Goal: Task Accomplishment & Management: Manage account settings

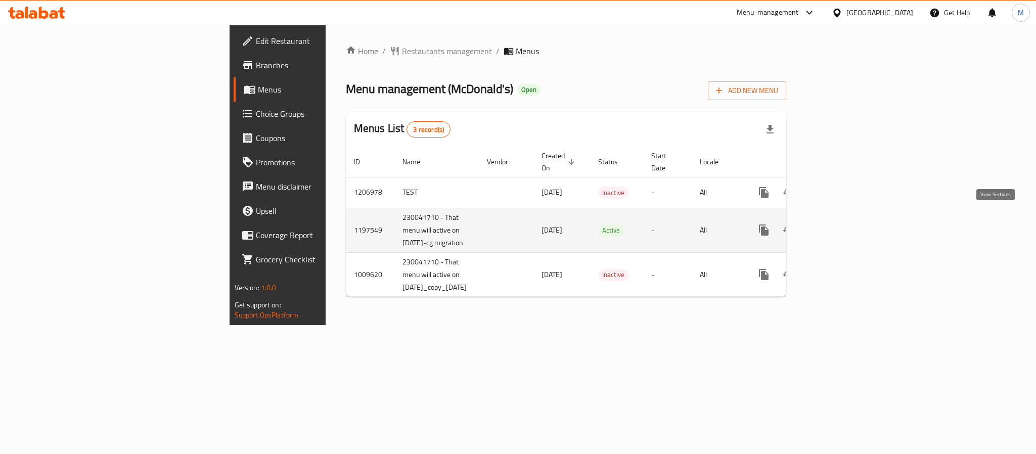
click at [843, 224] on icon "enhanced table" at bounding box center [836, 230] width 12 height 12
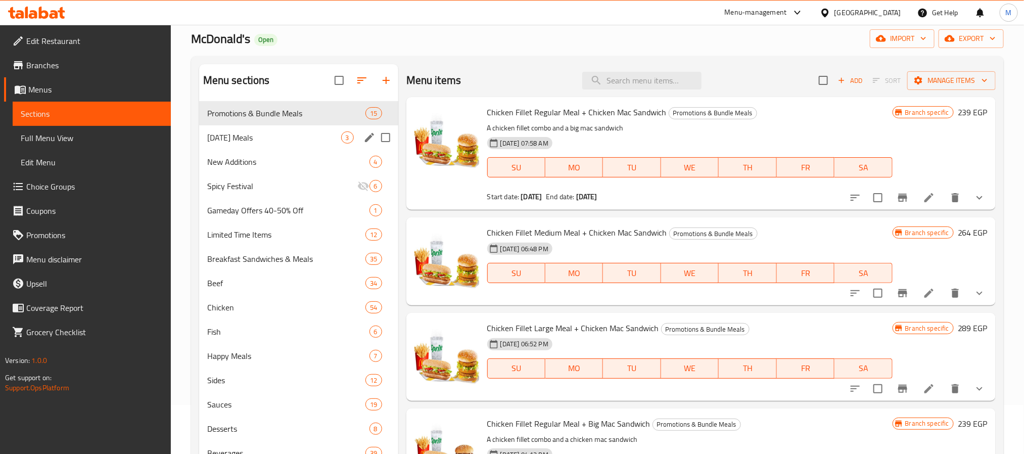
scroll to position [76, 0]
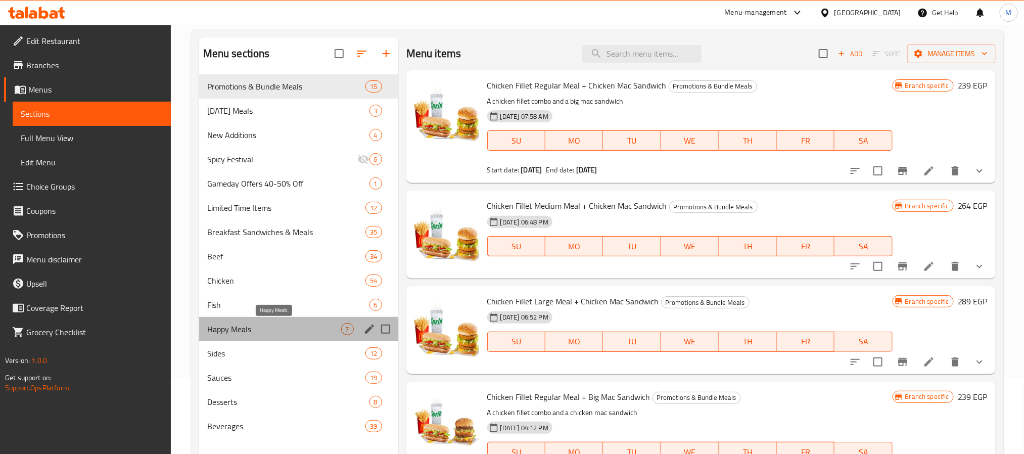
click at [263, 331] on span "Happy Meals" at bounding box center [274, 329] width 134 height 12
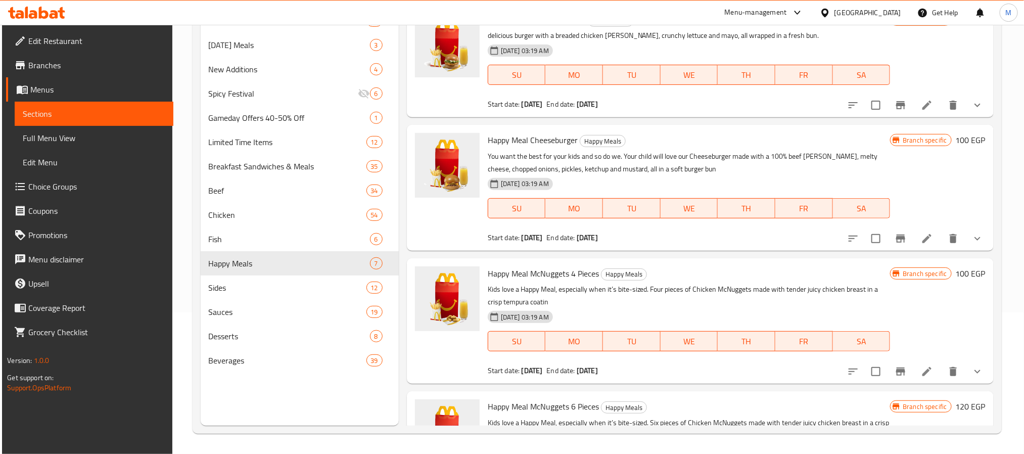
scroll to position [66, 0]
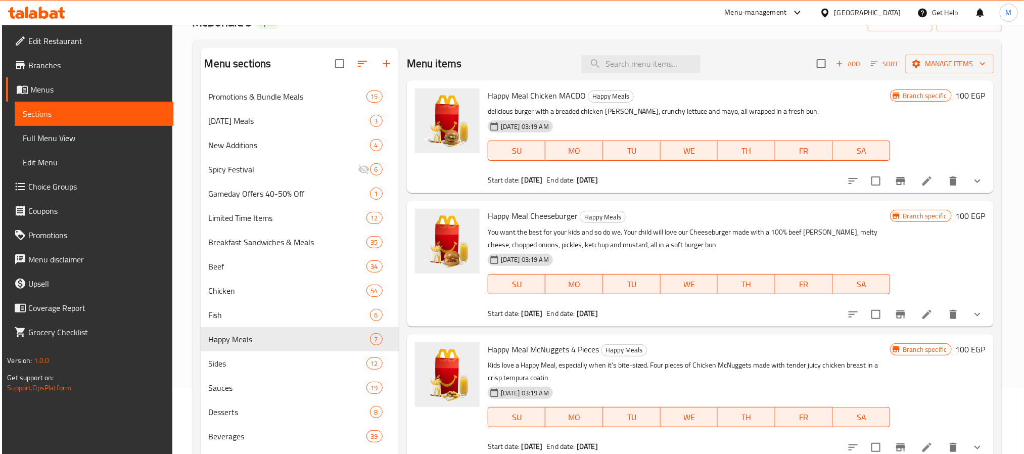
click at [542, 217] on span "Happy Meal Cheeseburger" at bounding box center [533, 215] width 90 height 15
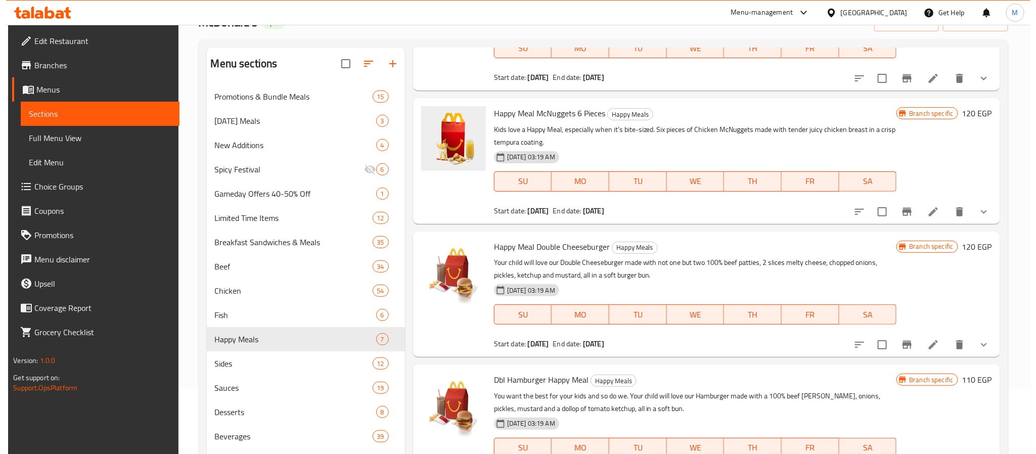
scroll to position [379, 0]
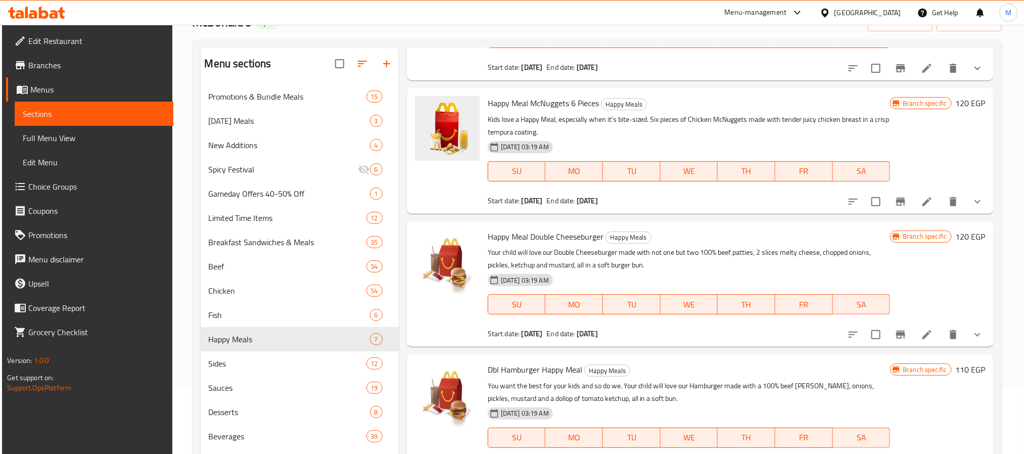
click at [539, 242] on span "Happy Meal Double Cheeseburger" at bounding box center [546, 236] width 116 height 15
click at [895, 335] on icon "Branch-specific-item" at bounding box center [901, 335] width 12 height 12
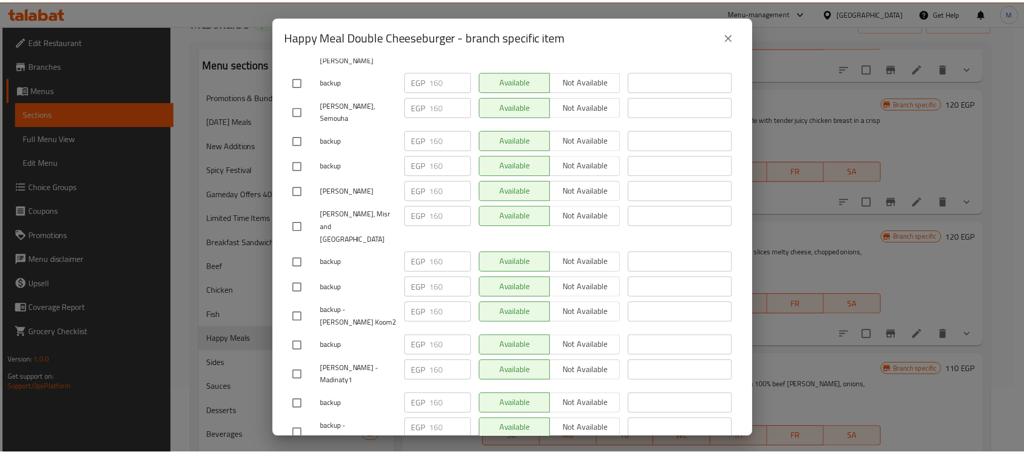
scroll to position [3125, 0]
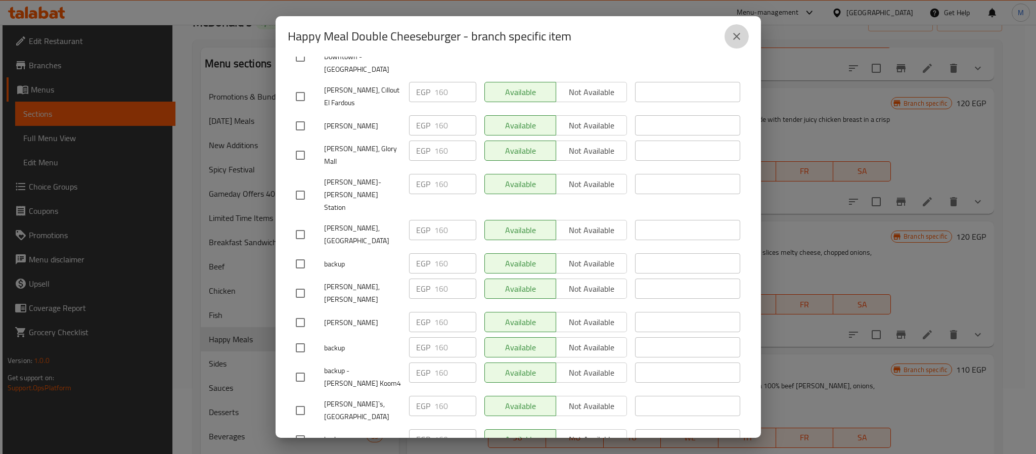
click at [739, 39] on icon "close" at bounding box center [736, 36] width 7 height 7
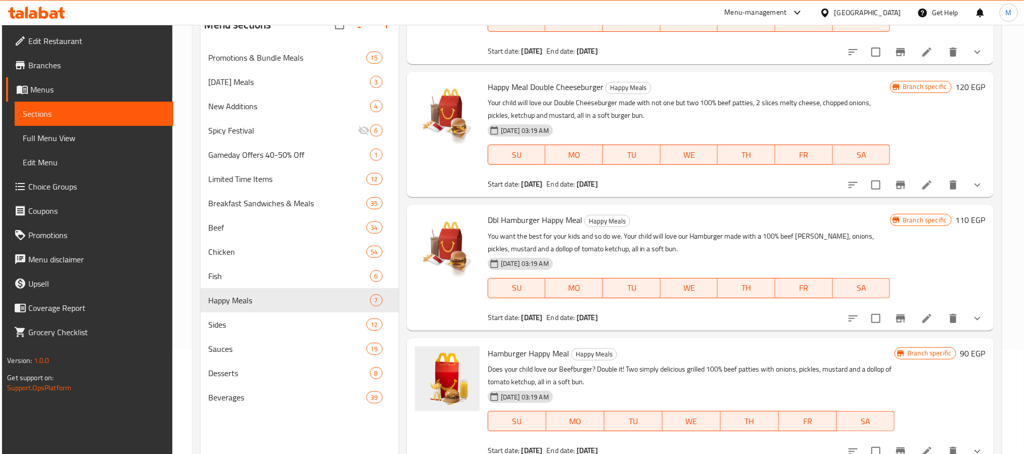
scroll to position [142, 0]
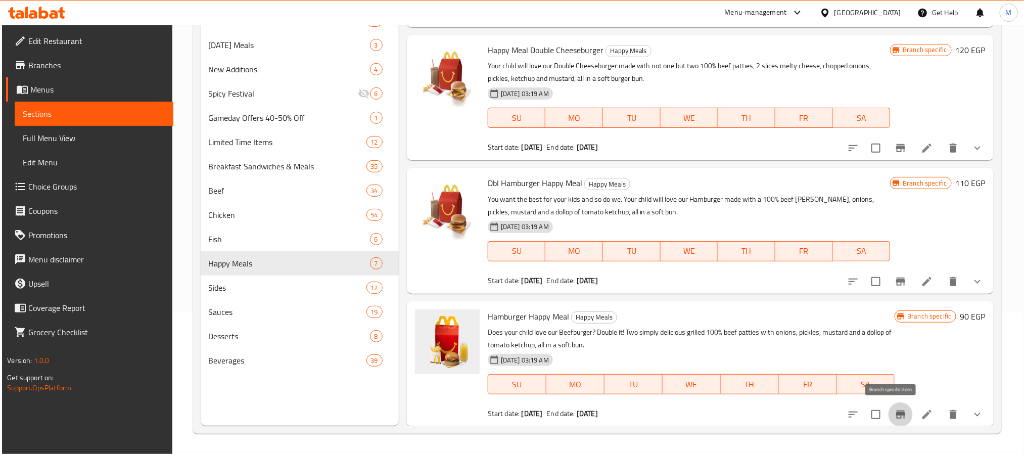
click at [896, 414] on icon "Branch-specific-item" at bounding box center [900, 414] width 9 height 8
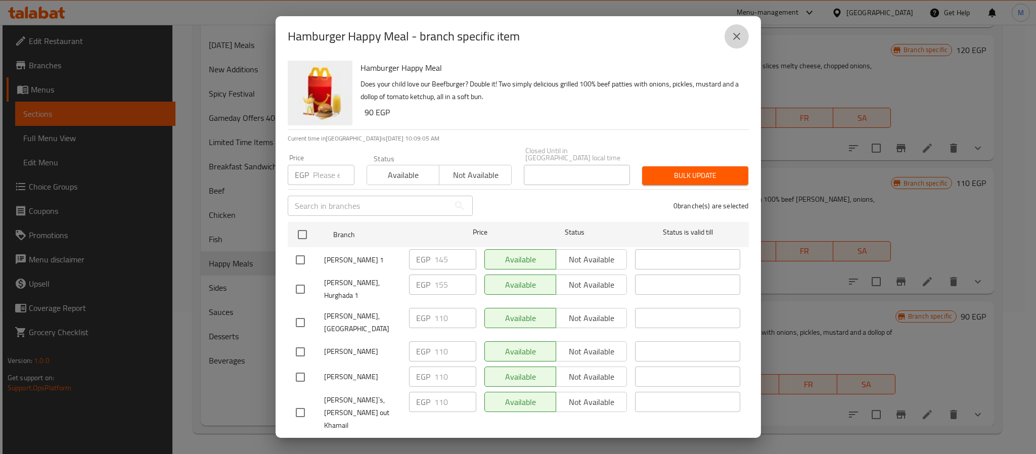
click at [733, 35] on icon "close" at bounding box center [736, 36] width 12 height 12
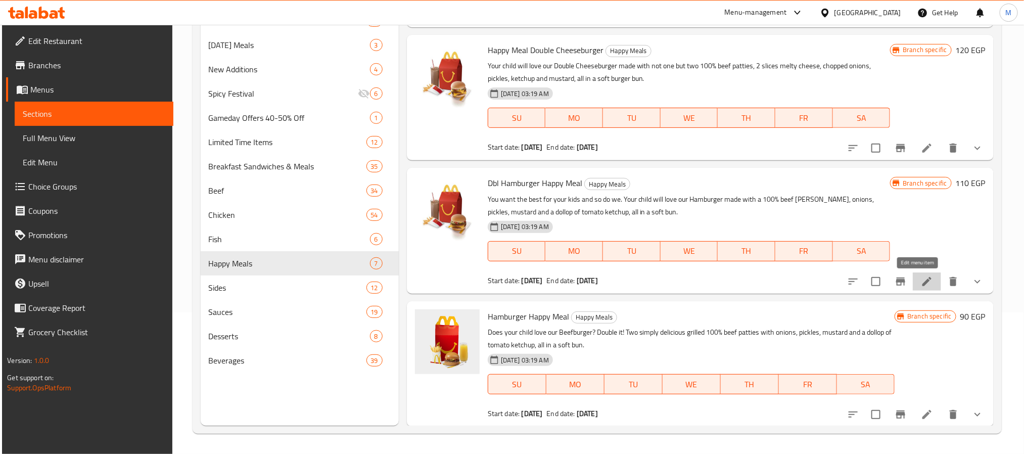
click at [922, 285] on icon at bounding box center [926, 281] width 9 height 9
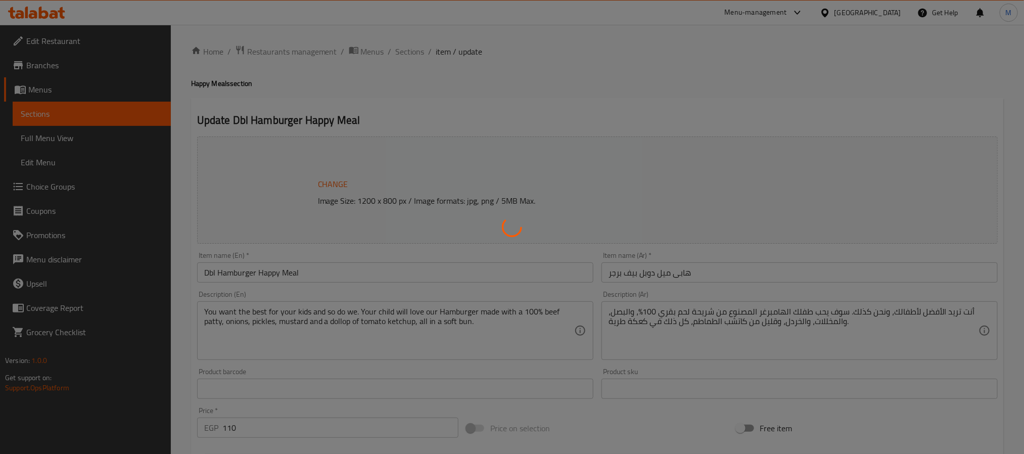
type input "إختر طبق هابي ميل الجانبي"
type input "1"
type input "فضلا اختار مشروب وجبه الطفل"
type input "1"
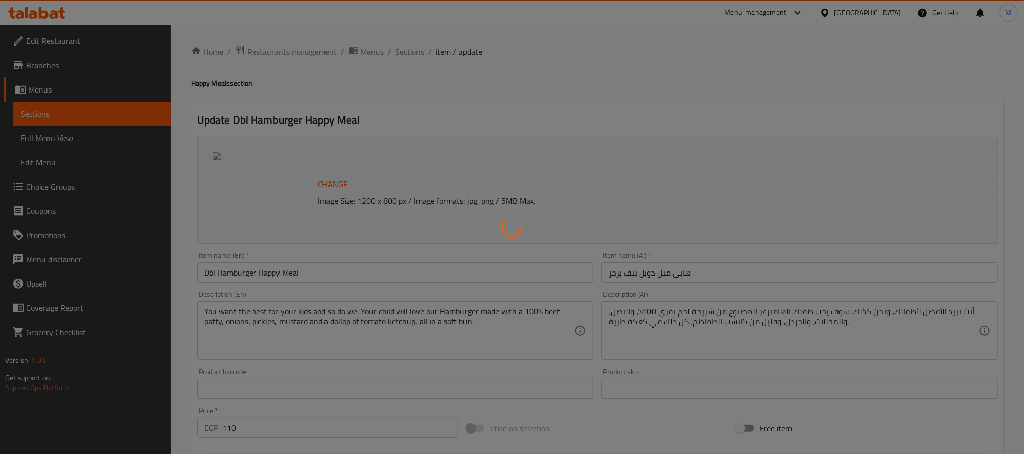
type input "1"
type input "أختر لعبة الهابي ميل:"
type input "1"
type input "دوبل بيف برجر ساندوتش إضافة للـ.."
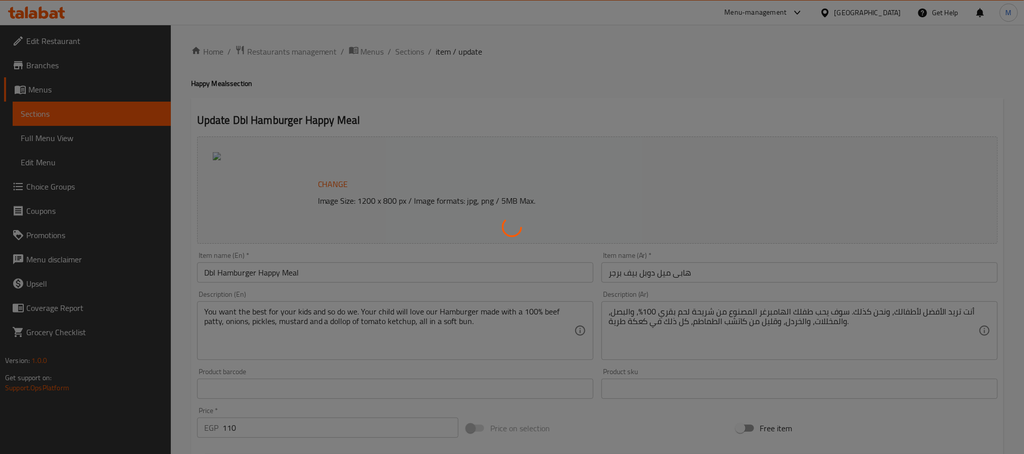
type input "0"
type input "8"
type input "دوبل بيف برجر ساندوتش بدون"
type input "0"
type input "5"
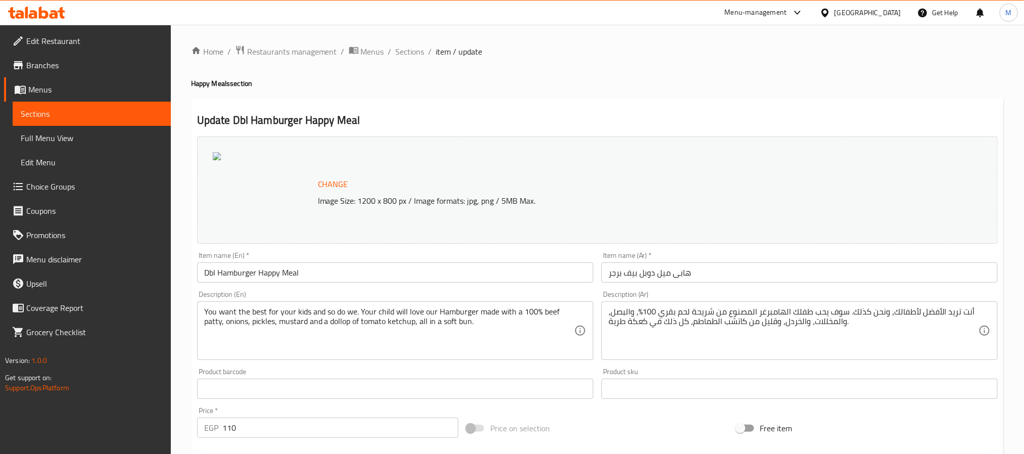
click at [33, 61] on span "Branches" at bounding box center [94, 65] width 136 height 12
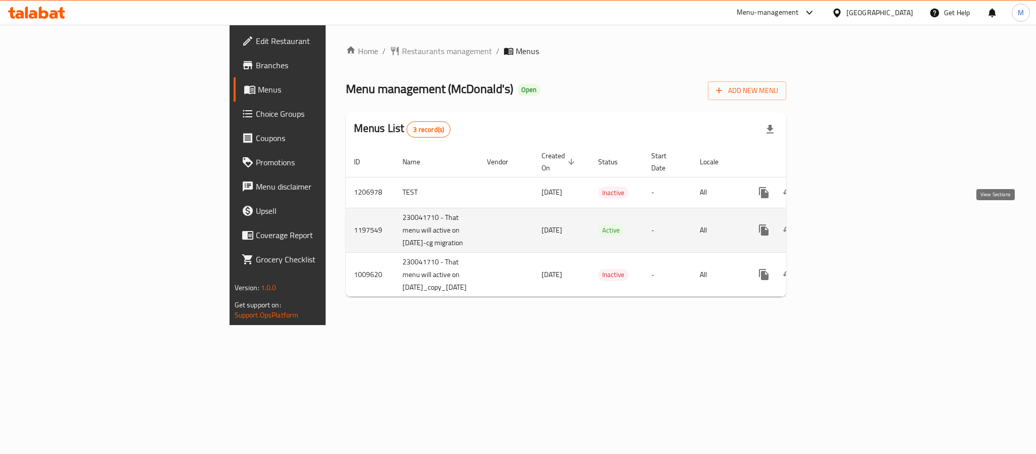
click at [841, 225] on icon "enhanced table" at bounding box center [836, 229] width 9 height 9
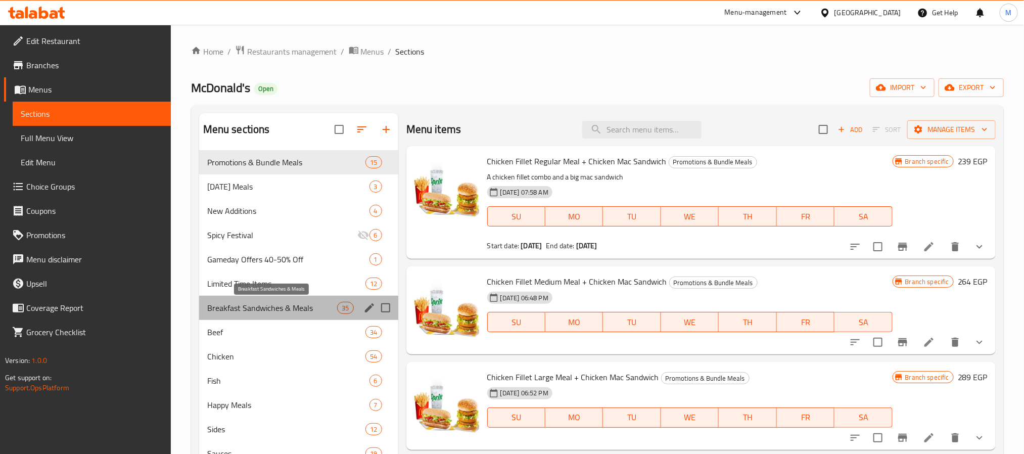
click at [248, 308] on span "Breakfast Sandwiches & Meals" at bounding box center [272, 308] width 130 height 12
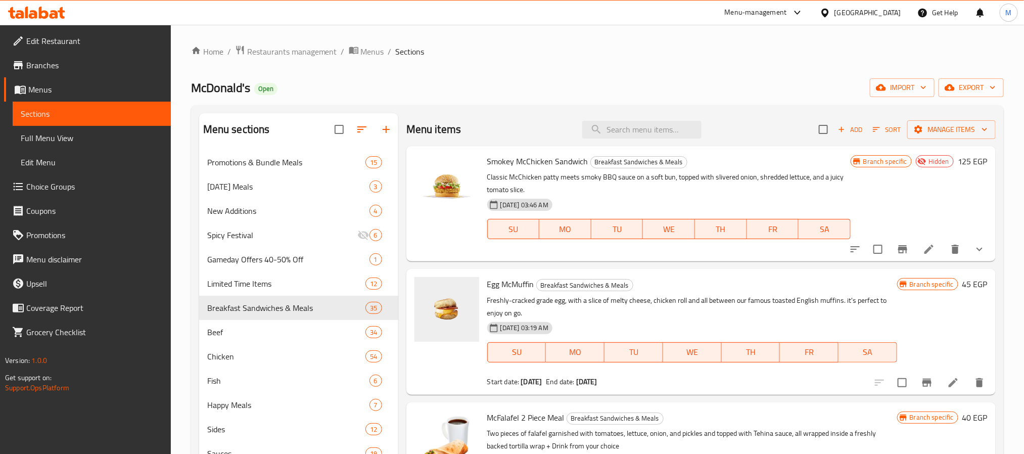
scroll to position [152, 0]
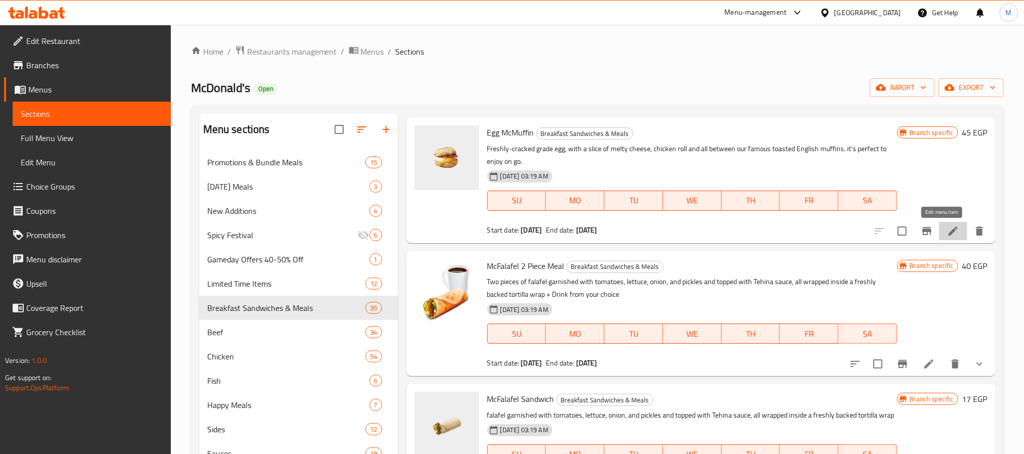
click at [947, 236] on icon at bounding box center [953, 231] width 12 height 12
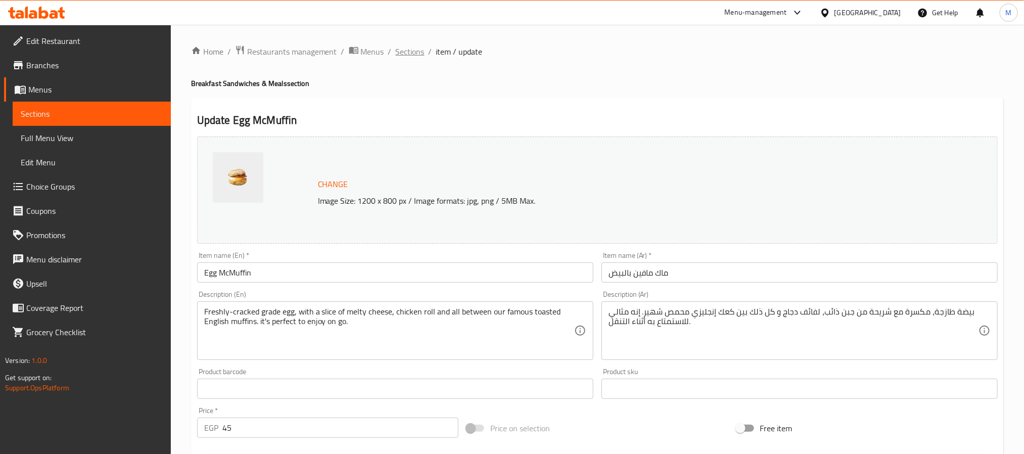
click at [413, 57] on span "Sections" at bounding box center [410, 51] width 29 height 12
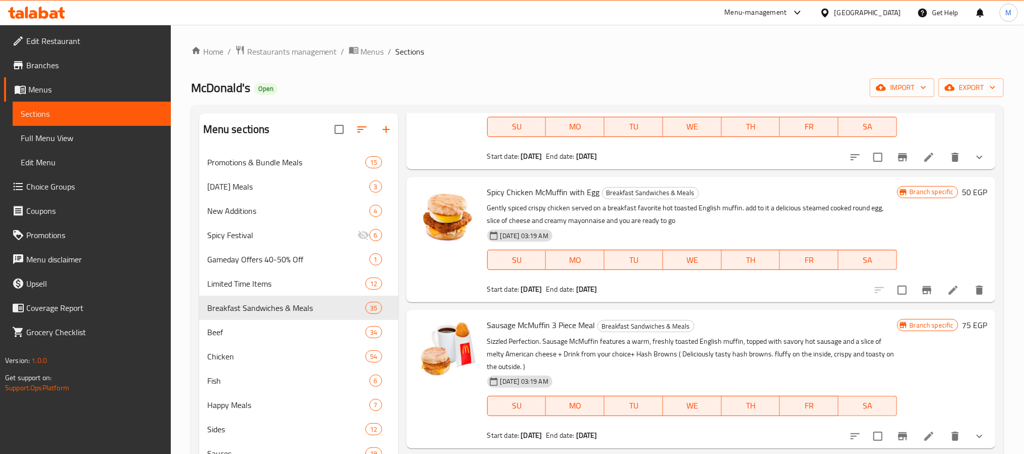
scroll to position [1061, 0]
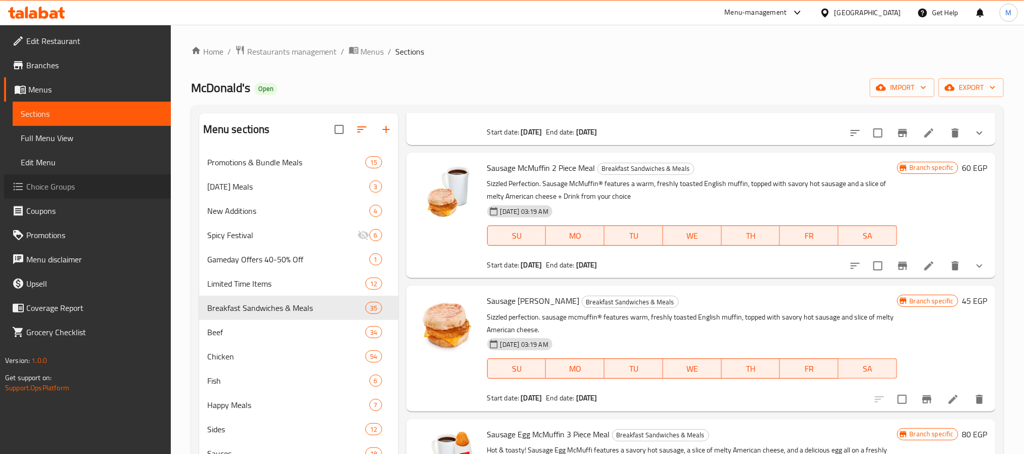
click at [46, 186] on span "Choice Groups" at bounding box center [94, 186] width 136 height 12
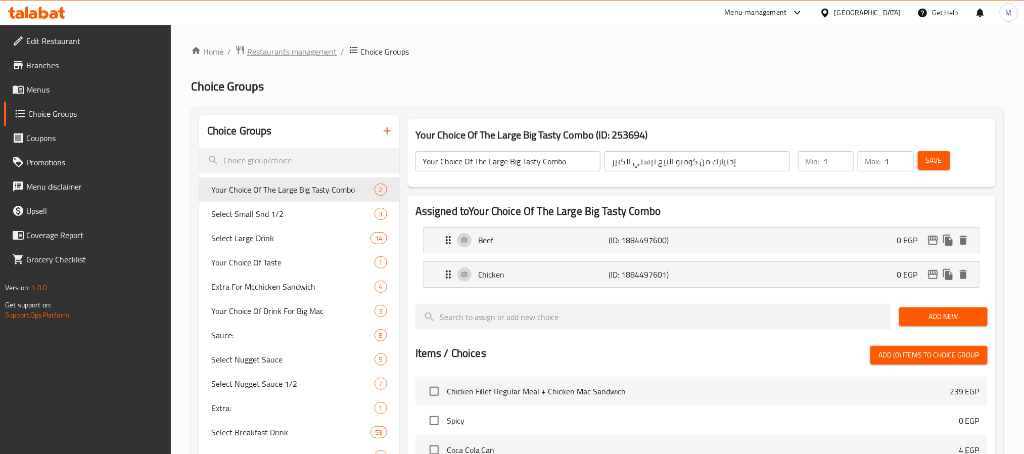
click at [262, 49] on span "Restaurants management" at bounding box center [292, 51] width 90 height 12
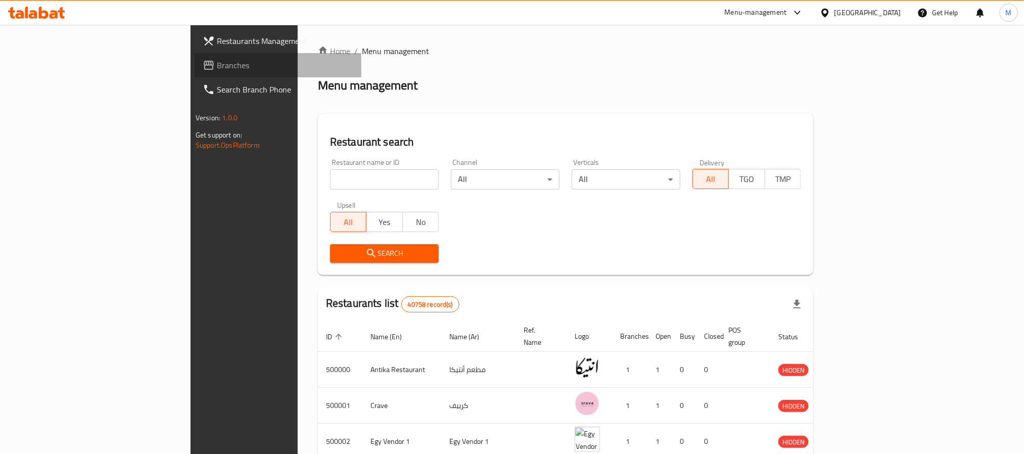
click at [217, 67] on span "Branches" at bounding box center [285, 65] width 136 height 12
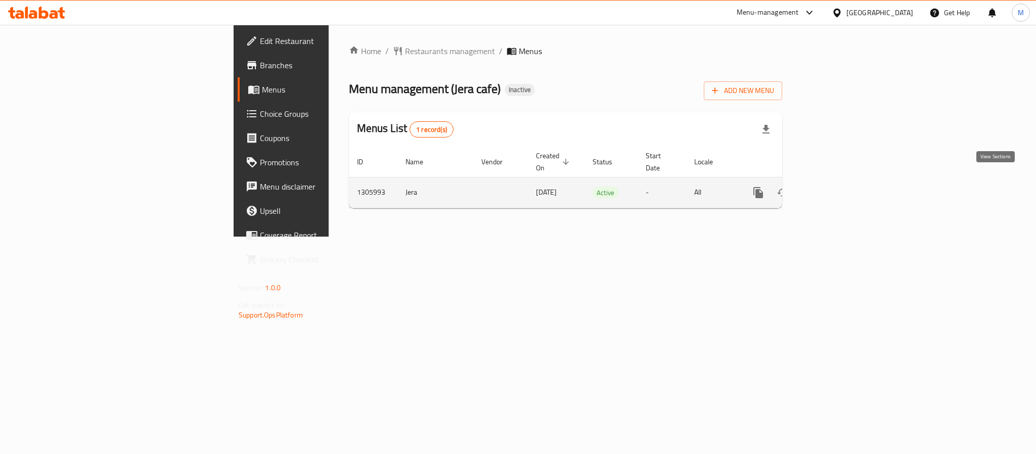
click at [837, 186] on icon "enhanced table" at bounding box center [831, 192] width 12 height 12
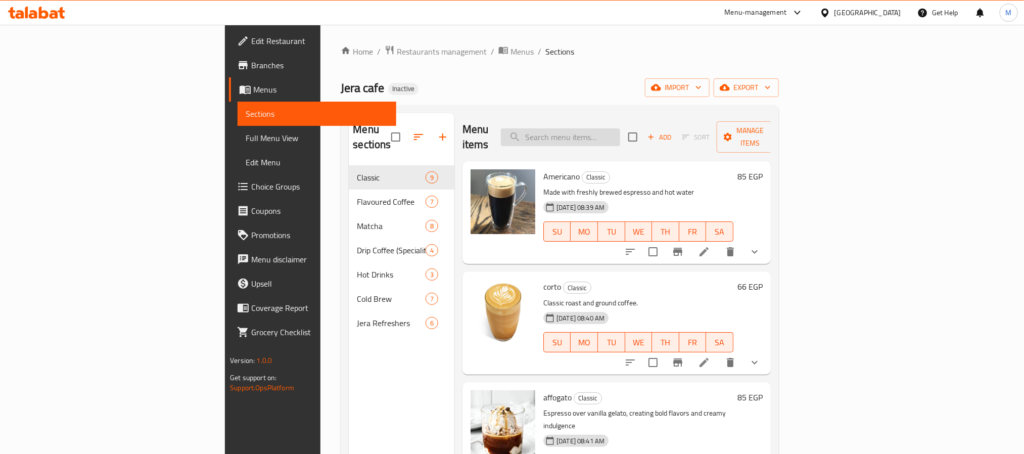
click at [620, 132] on input "search" at bounding box center [560, 137] width 119 height 18
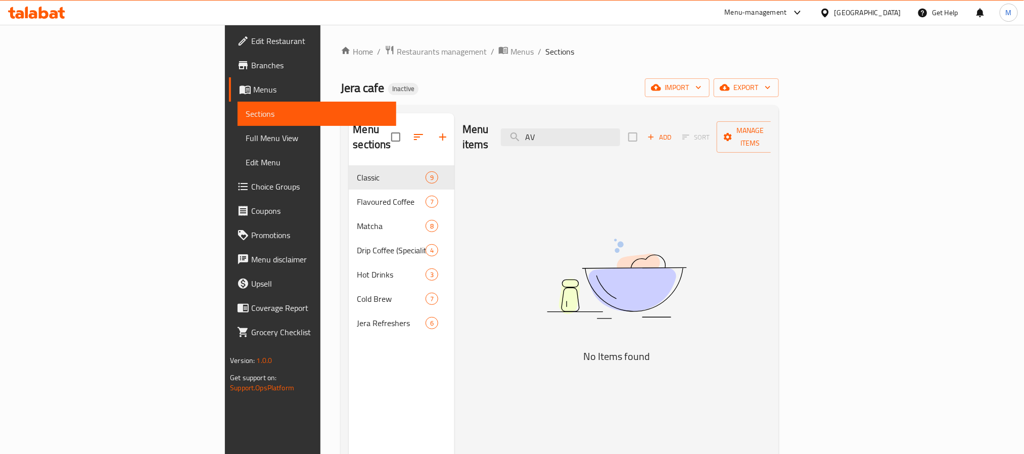
type input "A"
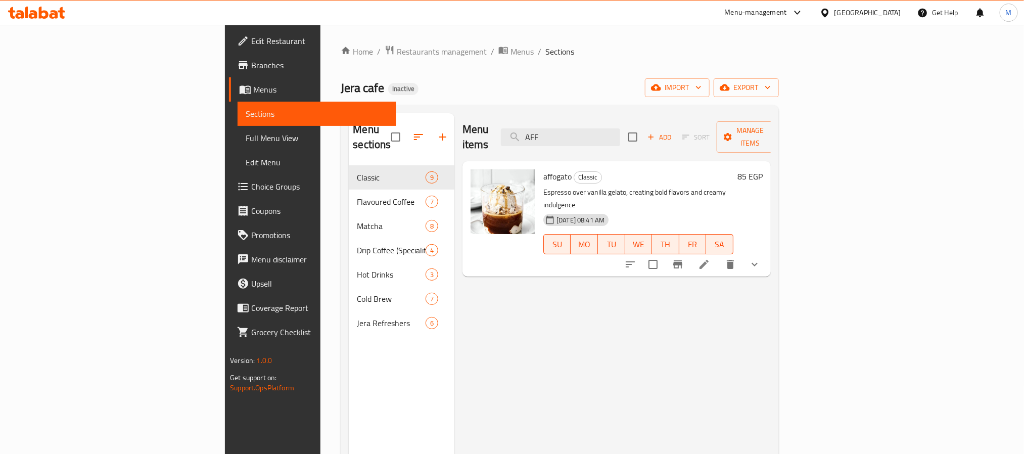
type input "AFF"
drag, startPoint x: 188, startPoint y: 86, endPoint x: 237, endPoint y: 90, distance: 49.2
click at [320, 90] on div "Home / Restaurants management / Menus / Sections Jera cafe Inactive import expo…" at bounding box center [559, 310] width 478 height 571
copy span "Jera cafe"
drag, startPoint x: 536, startPoint y: 193, endPoint x: 558, endPoint y: 192, distance: 22.8
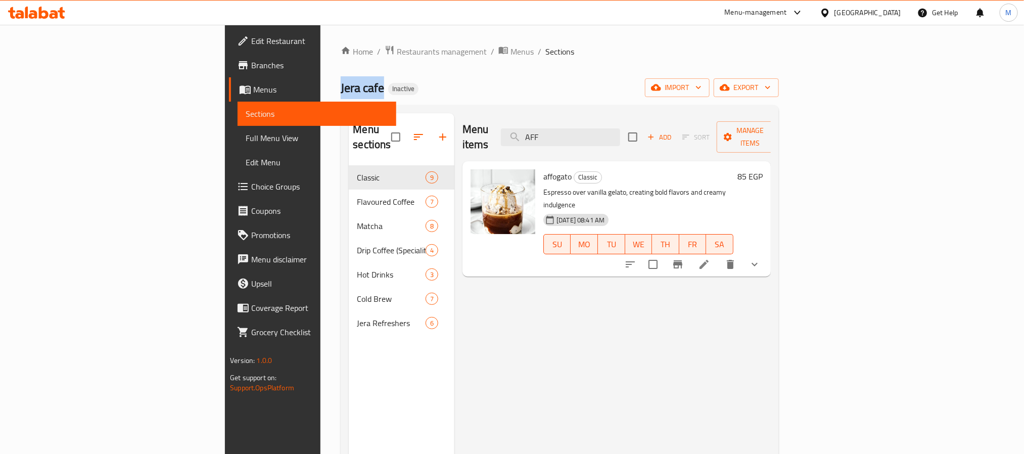
click at [558, 215] on span "17-08-2025 08:41 AM" at bounding box center [580, 220] width 56 height 10
click at [534, 295] on div "Menu items AFF Add Sort Manage items affogato Classic Espresso over vanilla gel…" at bounding box center [612, 340] width 316 height 454
click at [710, 258] on icon at bounding box center [704, 264] width 12 height 12
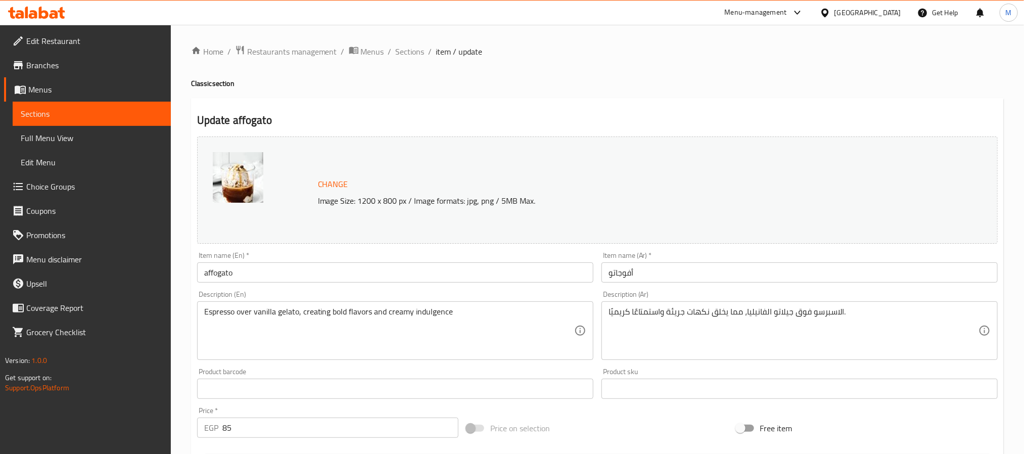
click at [293, 277] on input "affogato" at bounding box center [395, 272] width 396 height 20
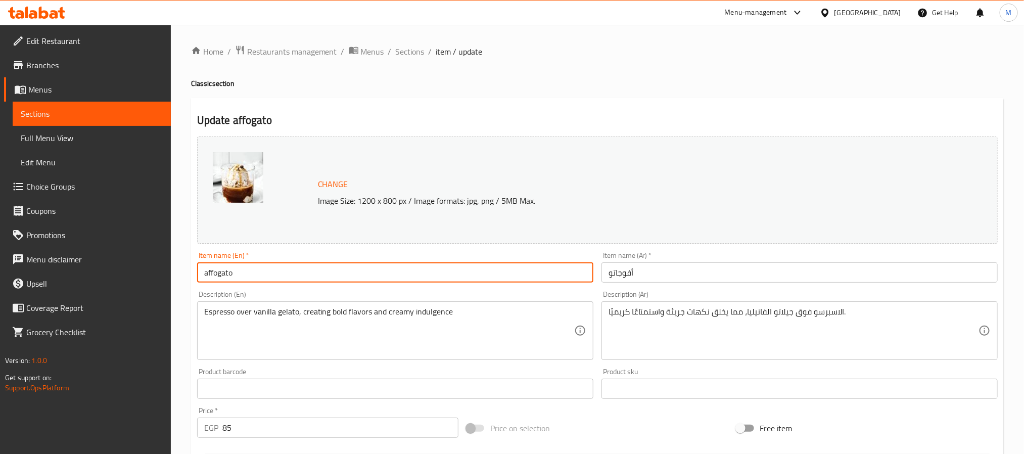
click at [293, 277] on input "affogato" at bounding box center [395, 272] width 396 height 20
click at [412, 54] on span "Sections" at bounding box center [410, 51] width 29 height 12
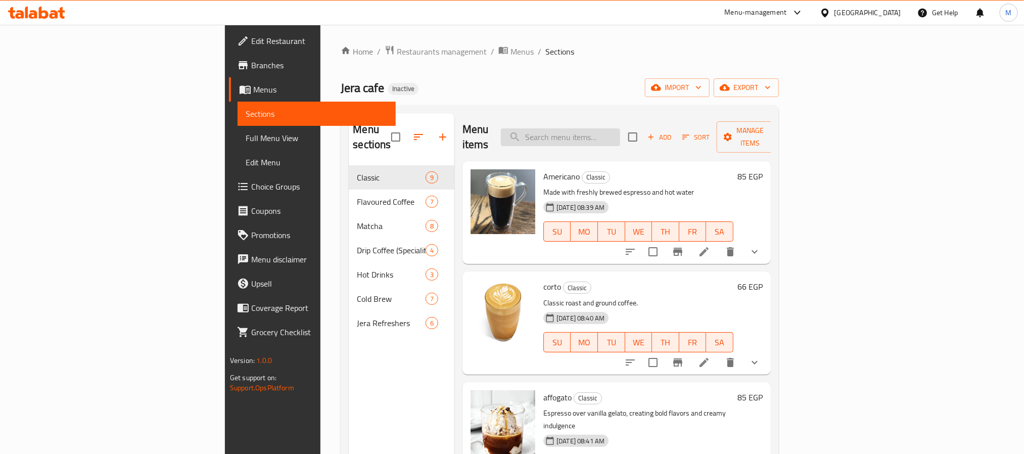
click at [620, 131] on input "search" at bounding box center [560, 137] width 119 height 18
paste input "affogato"
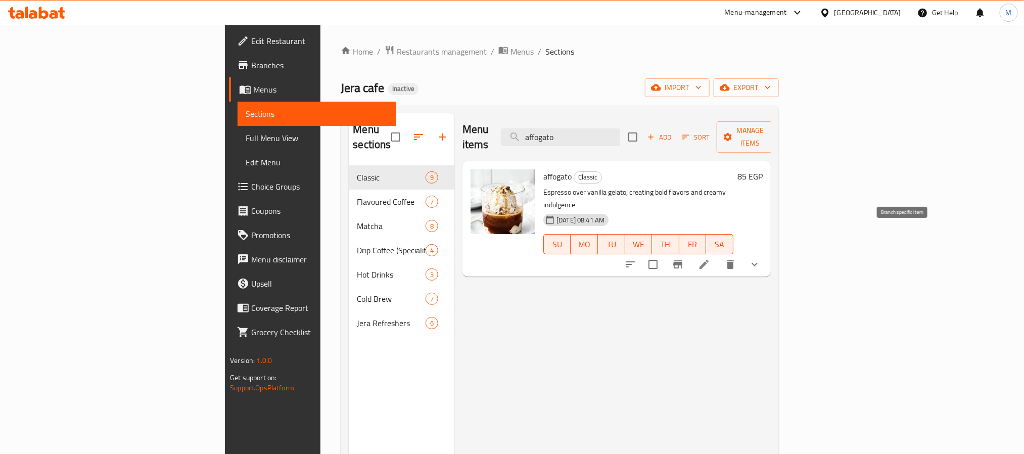
type input "affogato"
click at [682, 260] on icon "Branch-specific-item" at bounding box center [677, 264] width 9 height 8
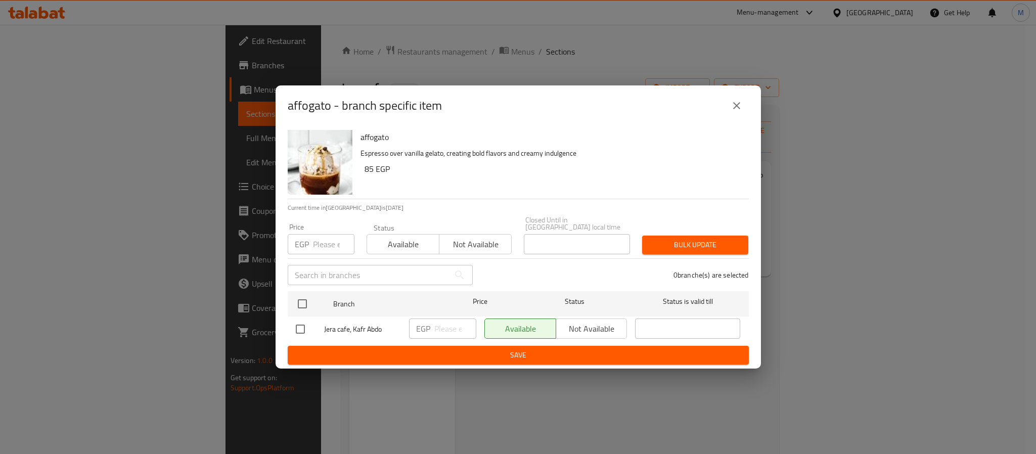
click at [733, 47] on div "affogato - branch specific item affogato Espresso over vanilla gelato, creating…" at bounding box center [518, 227] width 1036 height 454
click at [739, 117] on button "close" at bounding box center [736, 105] width 24 height 24
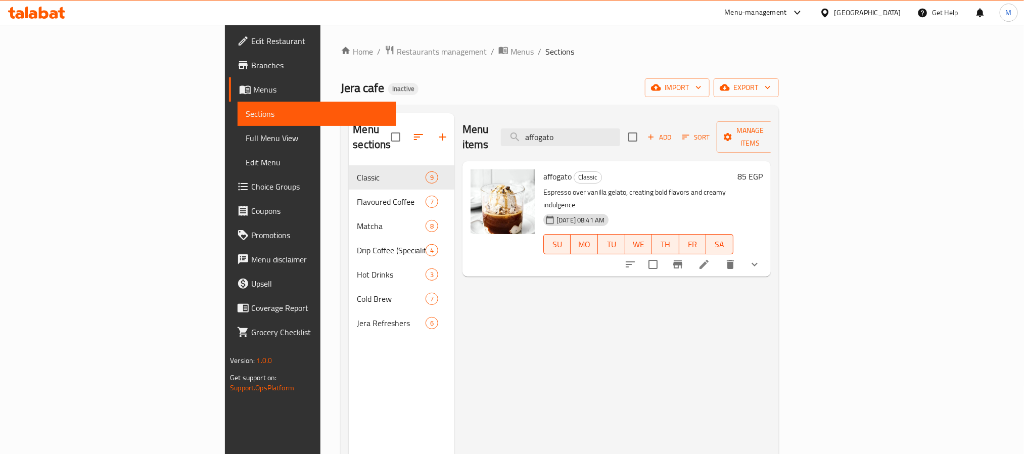
click at [864, 10] on div "[GEOGRAPHIC_DATA]" at bounding box center [861, 13] width 98 height 24
click at [828, 11] on icon at bounding box center [824, 12] width 7 height 9
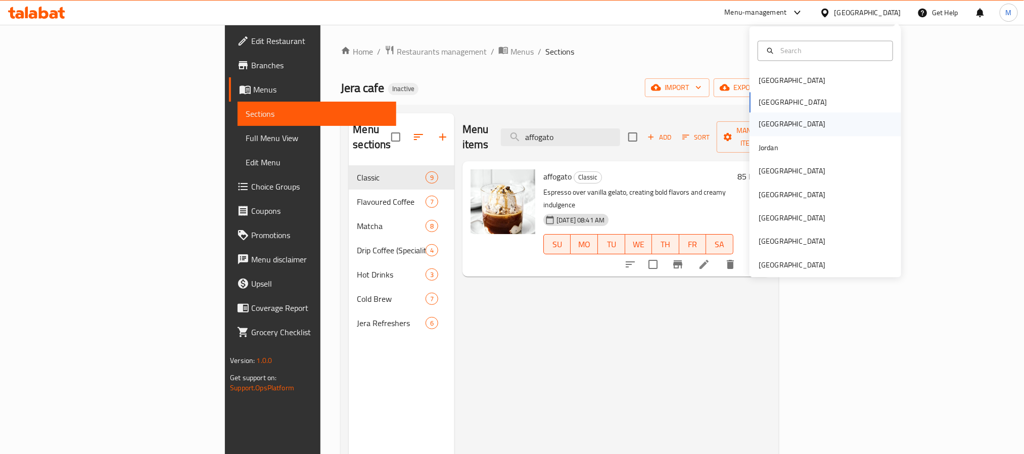
click at [759, 125] on div "Iraq" at bounding box center [792, 124] width 67 height 11
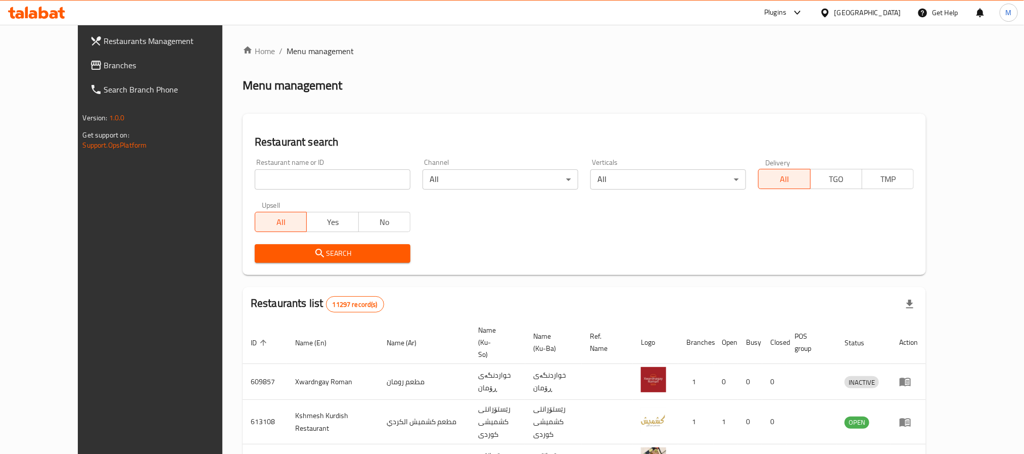
click at [255, 184] on input "search" at bounding box center [333, 179] width 156 height 20
paste input "680159"
type input "680159"
click button "Search" at bounding box center [333, 253] width 156 height 19
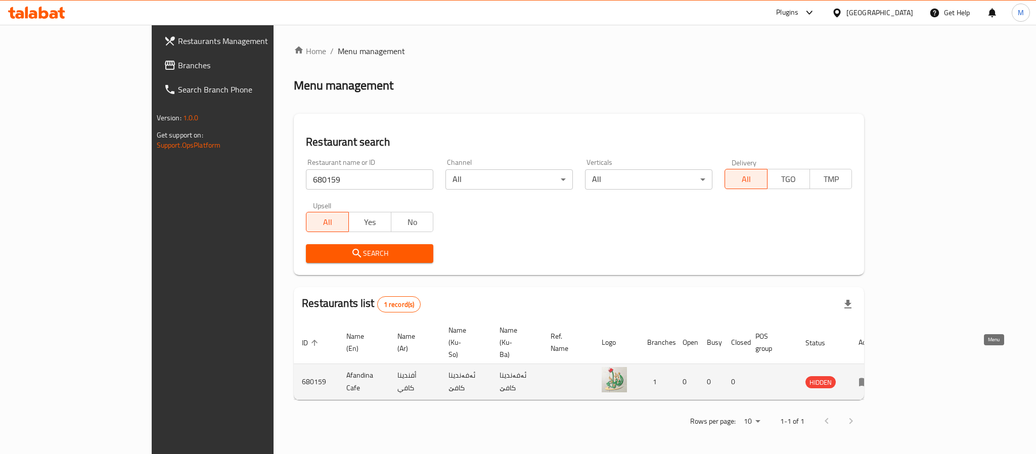
click at [870, 378] on icon "enhanced table" at bounding box center [864, 382] width 11 height 9
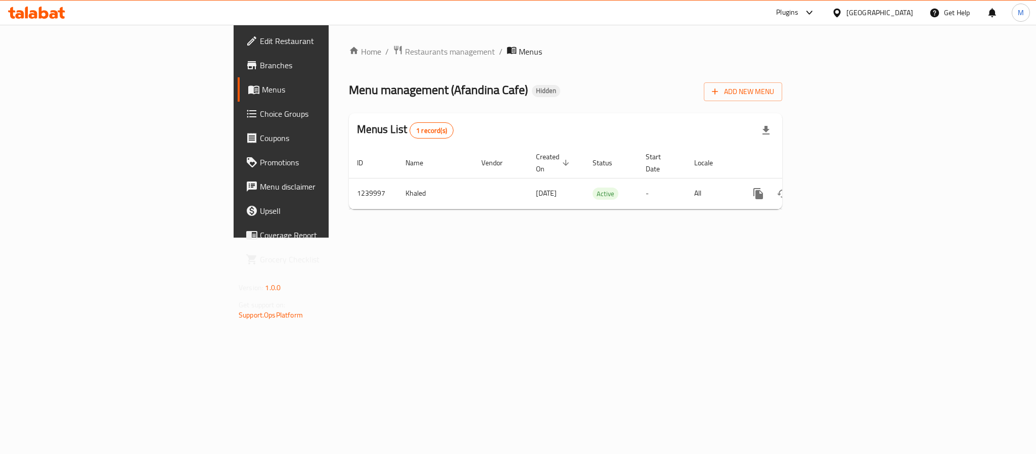
click at [260, 64] on span "Branches" at bounding box center [329, 65] width 138 height 12
